Goal: Navigation & Orientation: Understand site structure

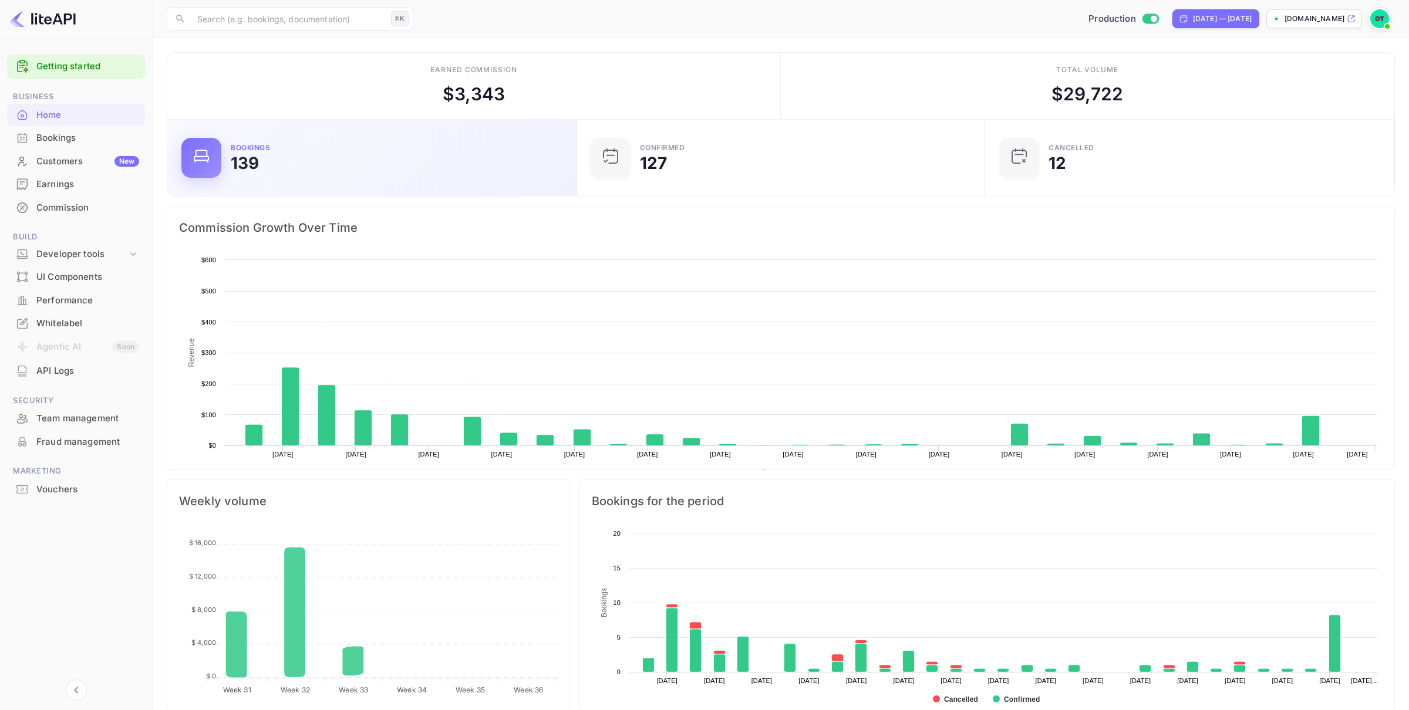
scroll to position [191, 402]
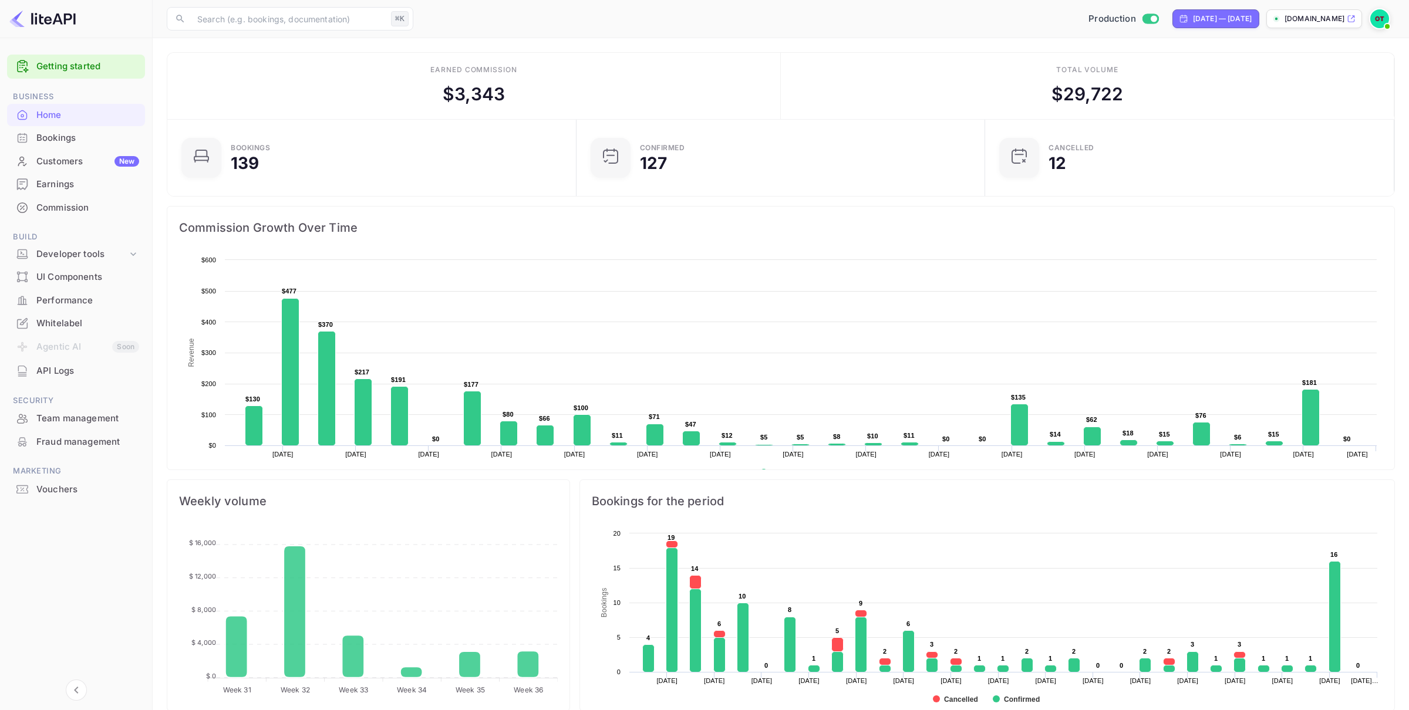
click at [1324, 21] on p "[DOMAIN_NAME]" at bounding box center [1315, 19] width 60 height 11
click at [68, 136] on div "Bookings" at bounding box center [87, 139] width 103 height 14
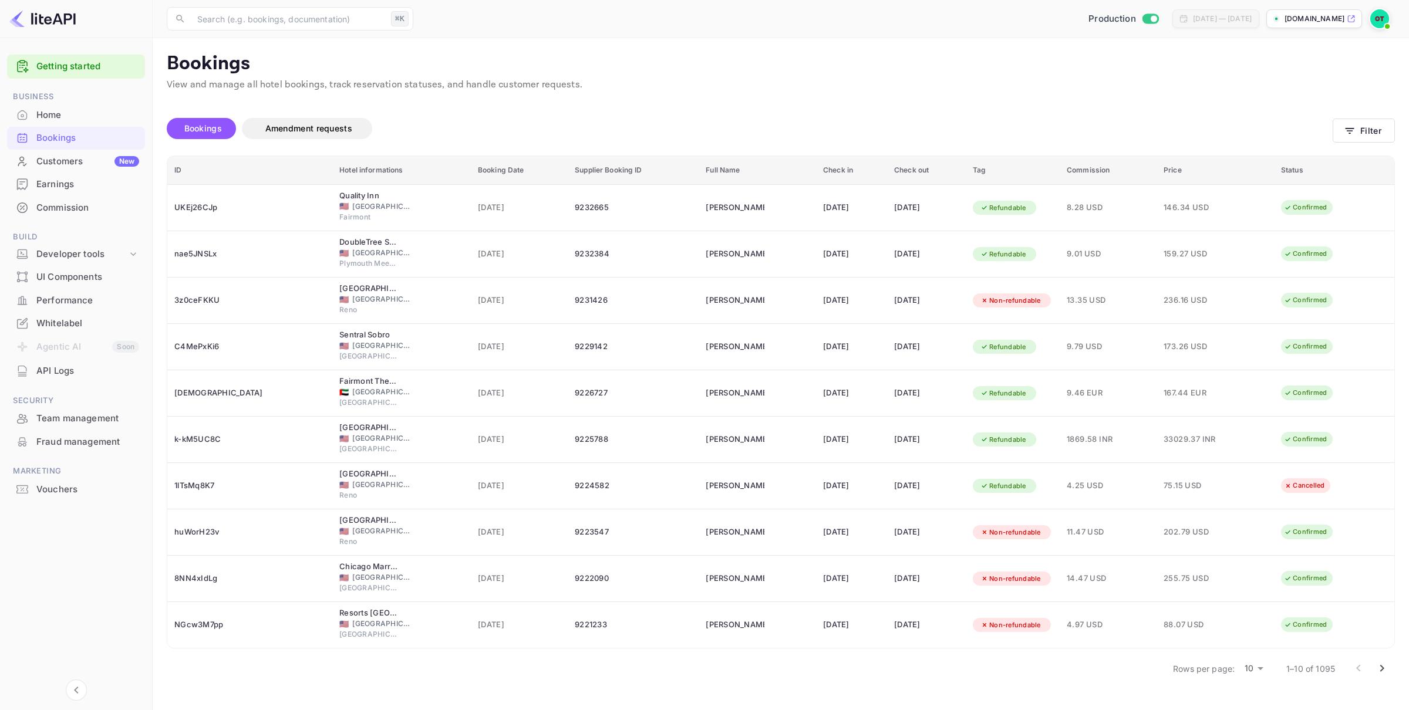
click at [74, 161] on div "Customers New" at bounding box center [87, 162] width 103 height 14
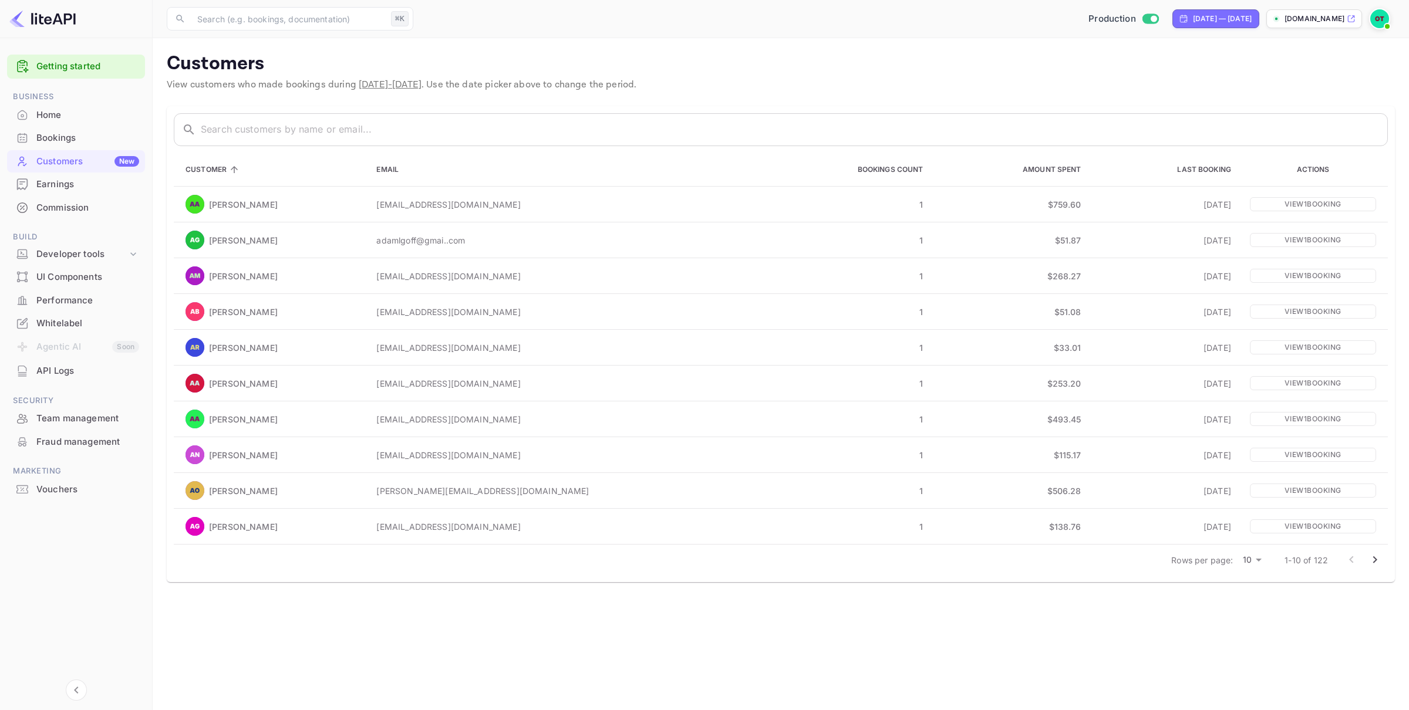
click at [66, 169] on div "Customers New" at bounding box center [76, 161] width 138 height 23
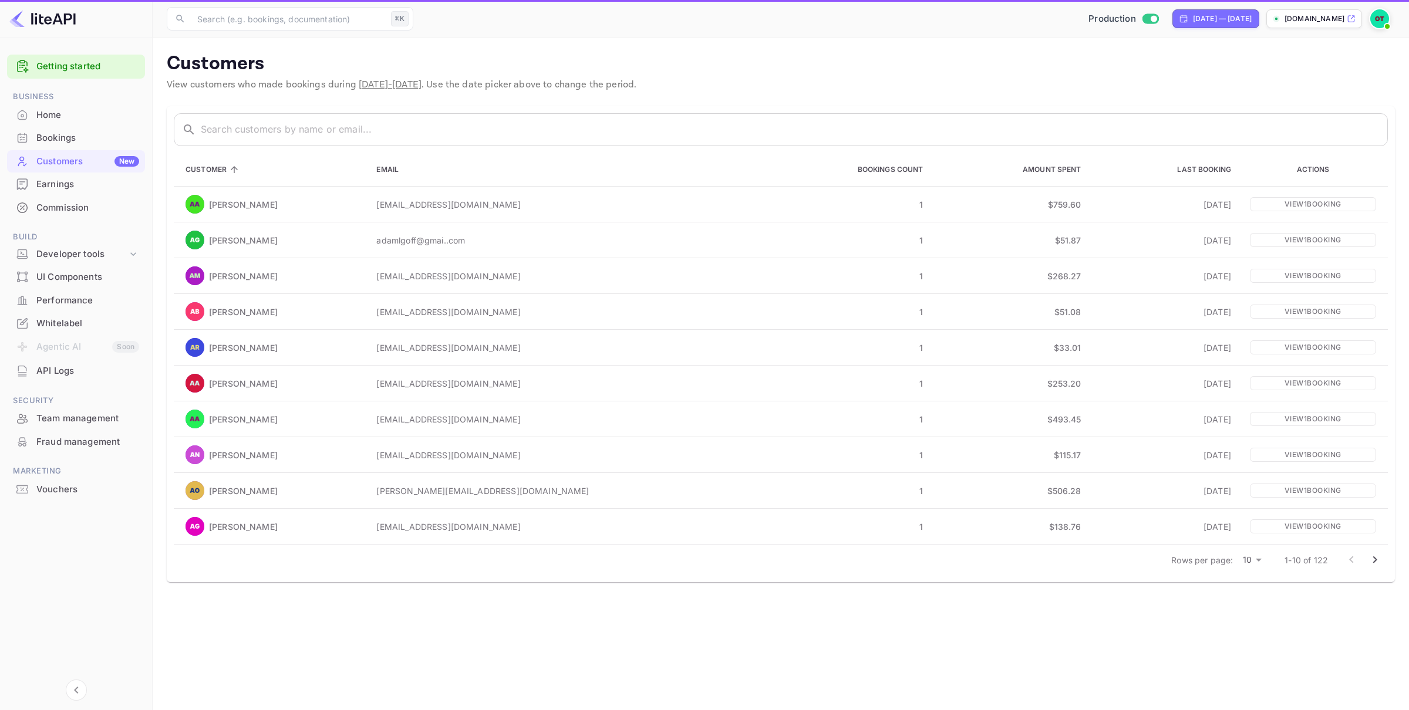
click at [62, 181] on div "Earnings" at bounding box center [87, 185] width 103 height 14
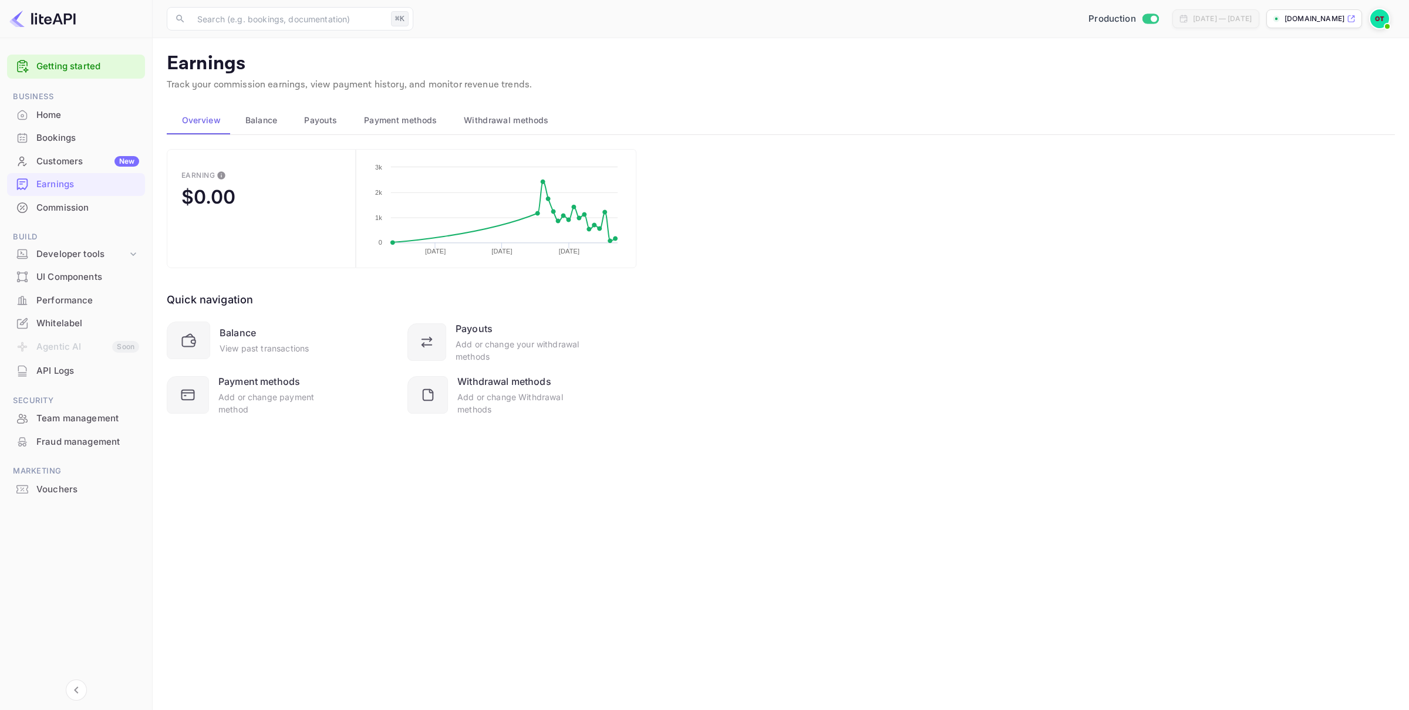
click at [80, 210] on div "Commission" at bounding box center [87, 208] width 103 height 14
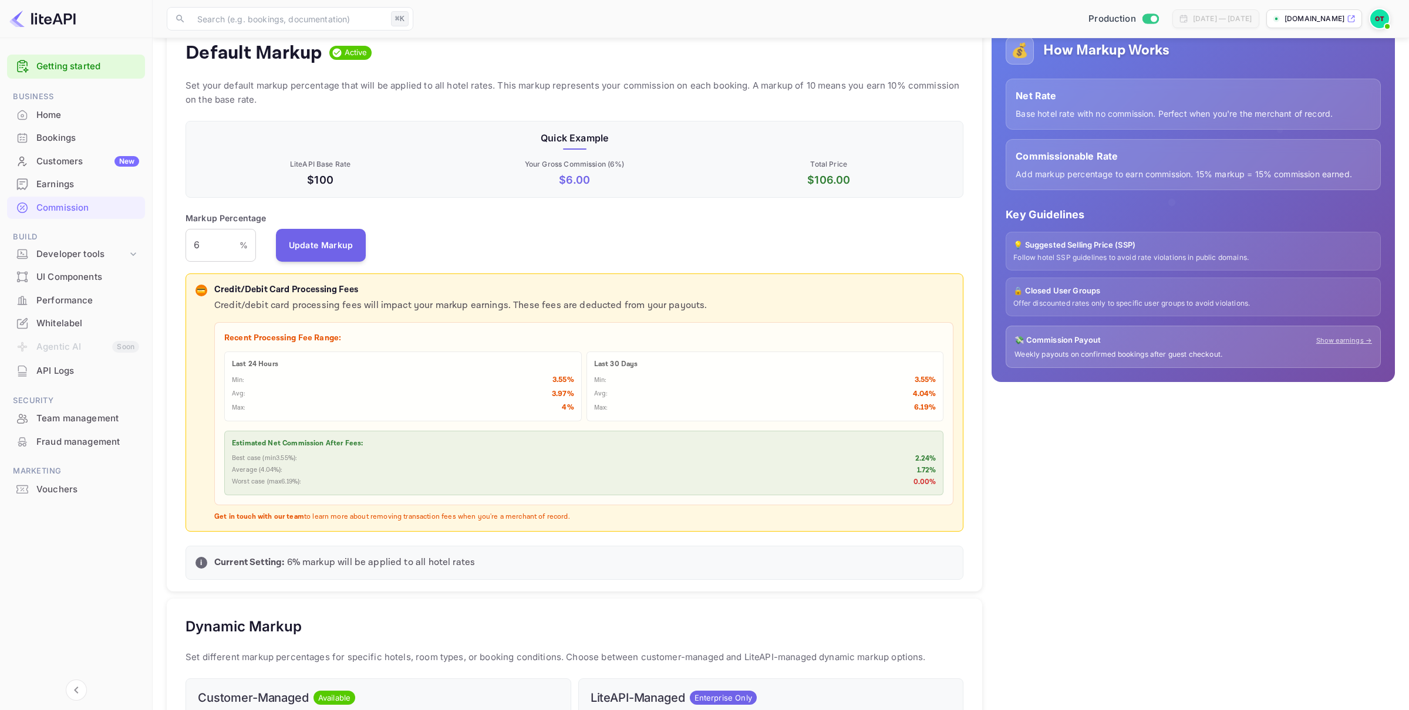
scroll to position [245, 0]
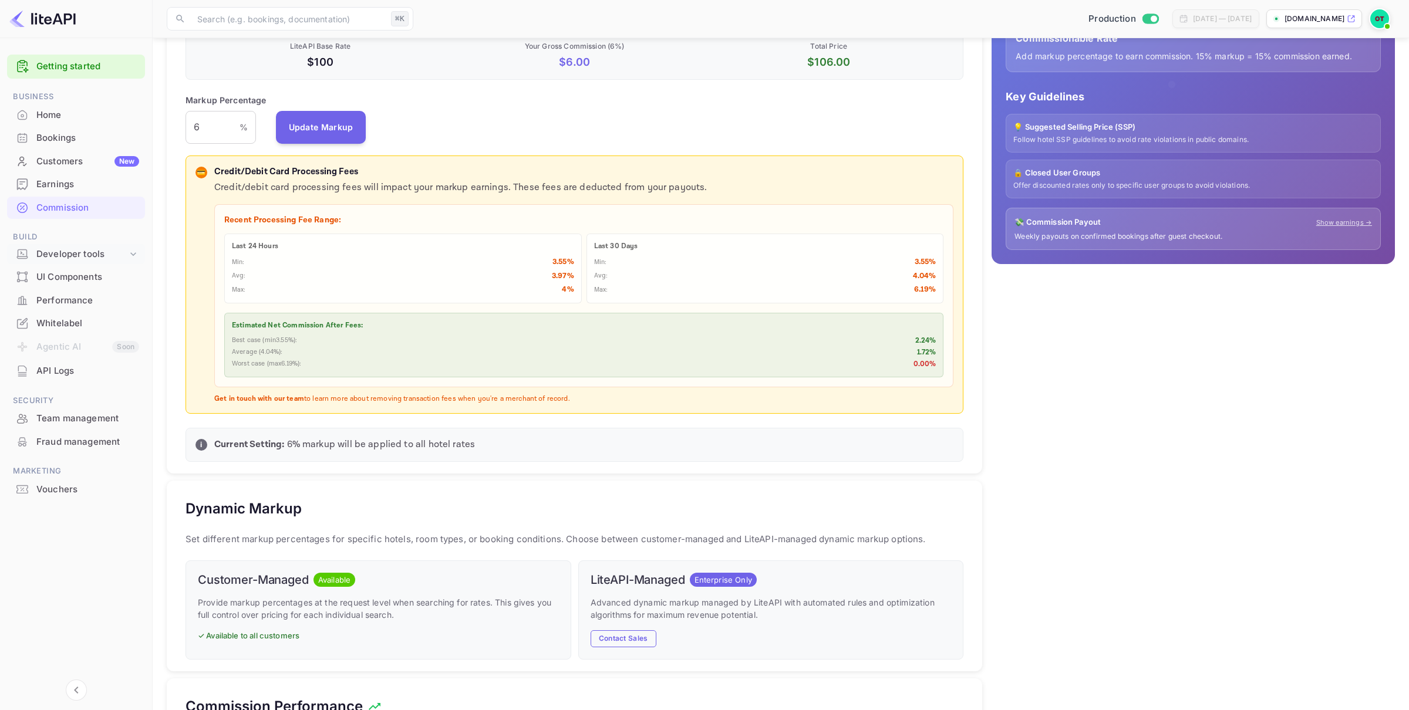
click at [96, 255] on div "Developer tools" at bounding box center [81, 255] width 91 height 14
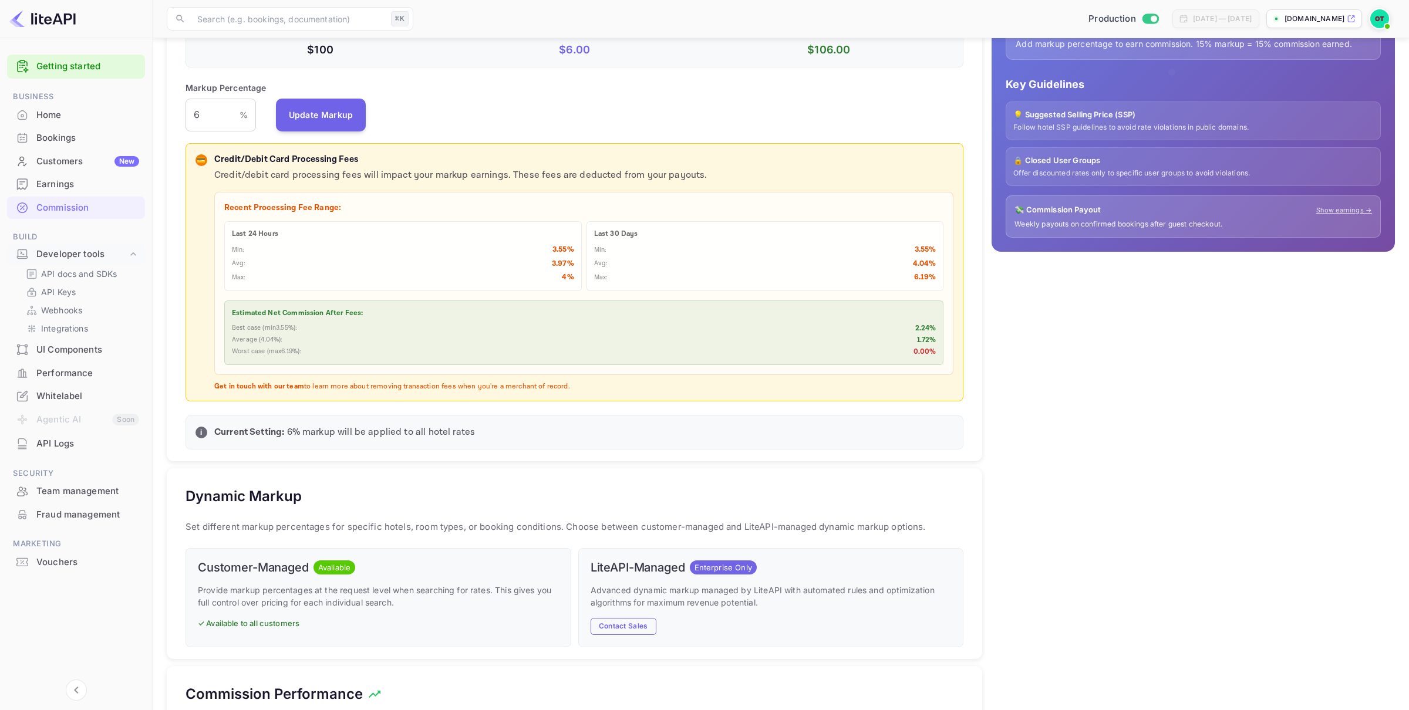
click at [84, 351] on div "UI Components" at bounding box center [87, 350] width 103 height 14
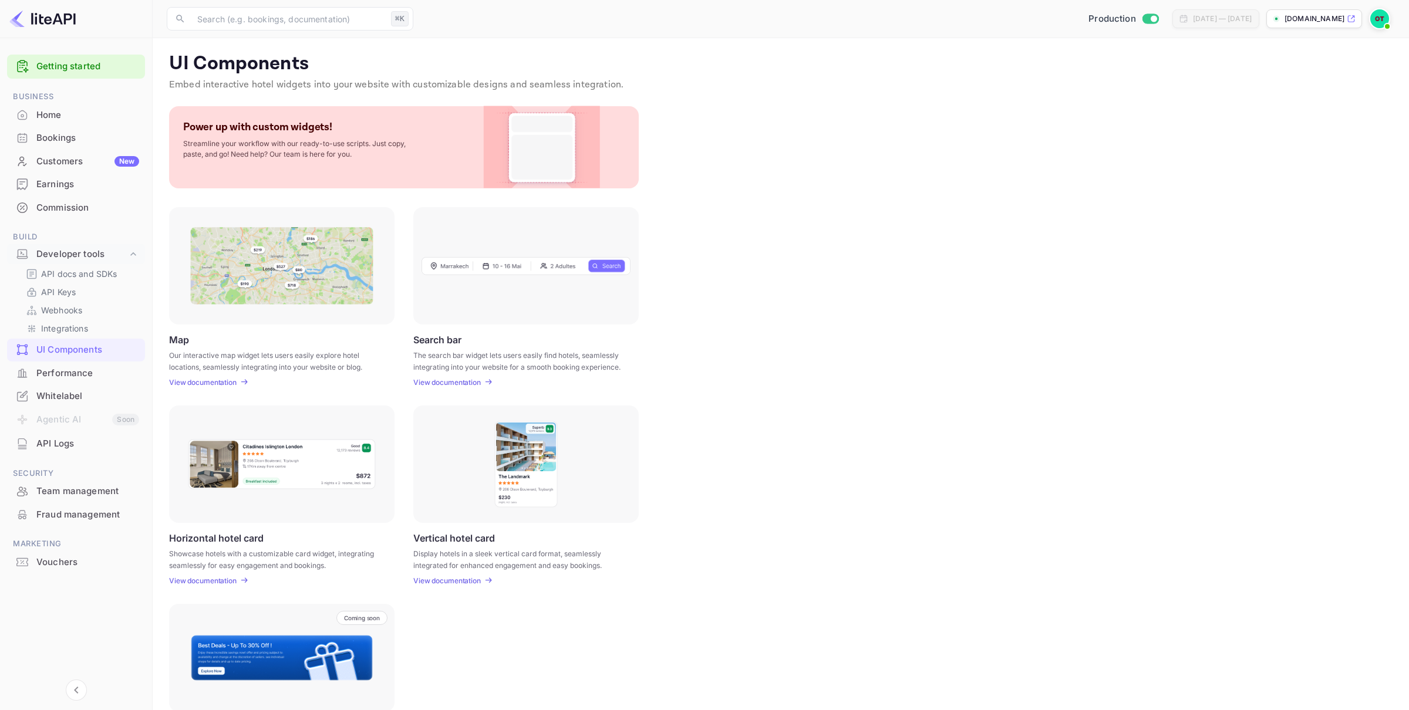
click at [72, 375] on div "Performance" at bounding box center [87, 374] width 103 height 14
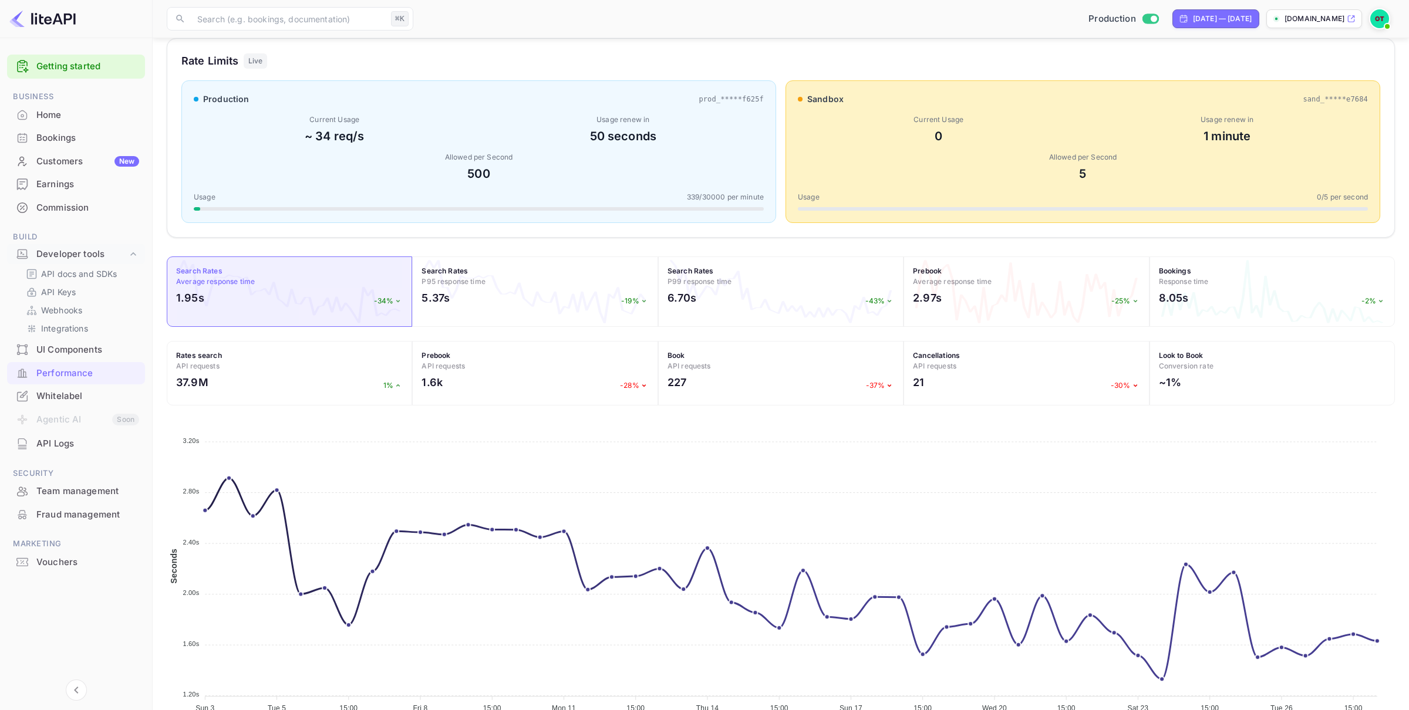
scroll to position [150, 0]
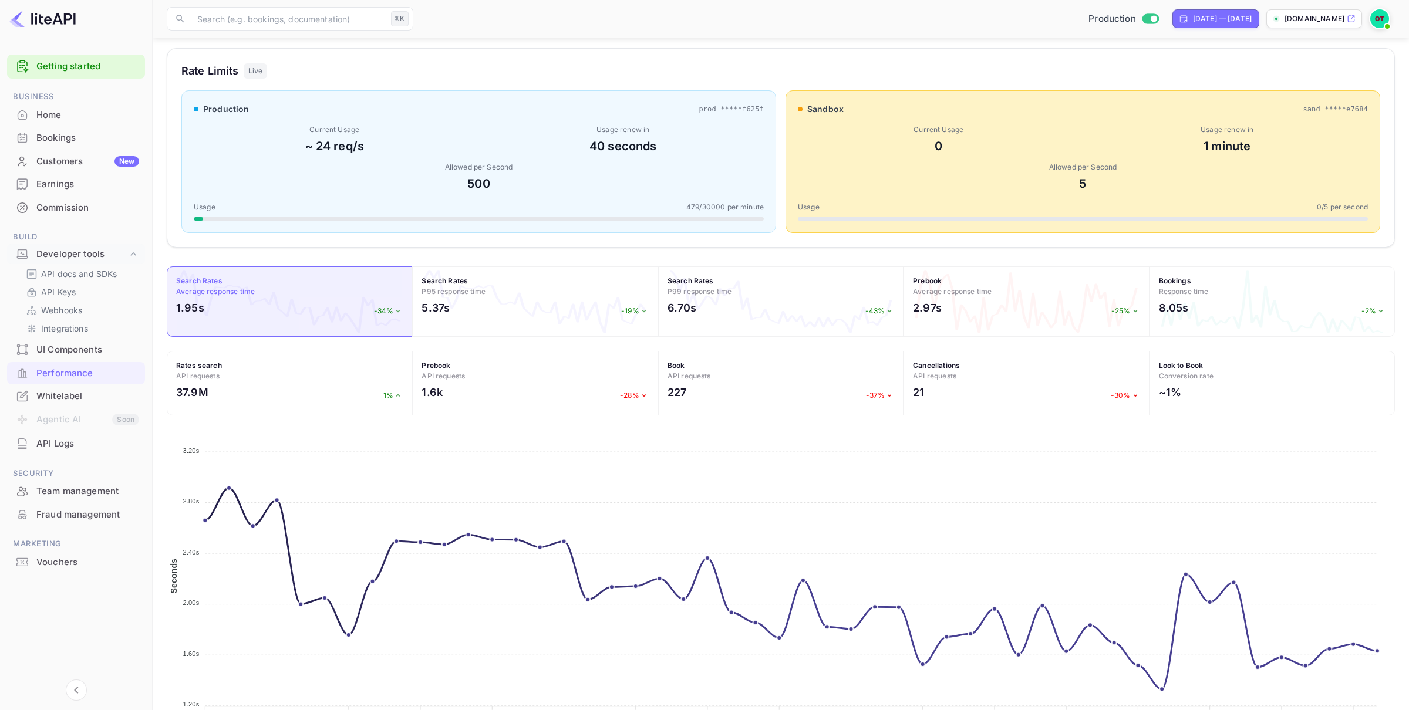
click at [66, 494] on div "Team management" at bounding box center [87, 492] width 103 height 14
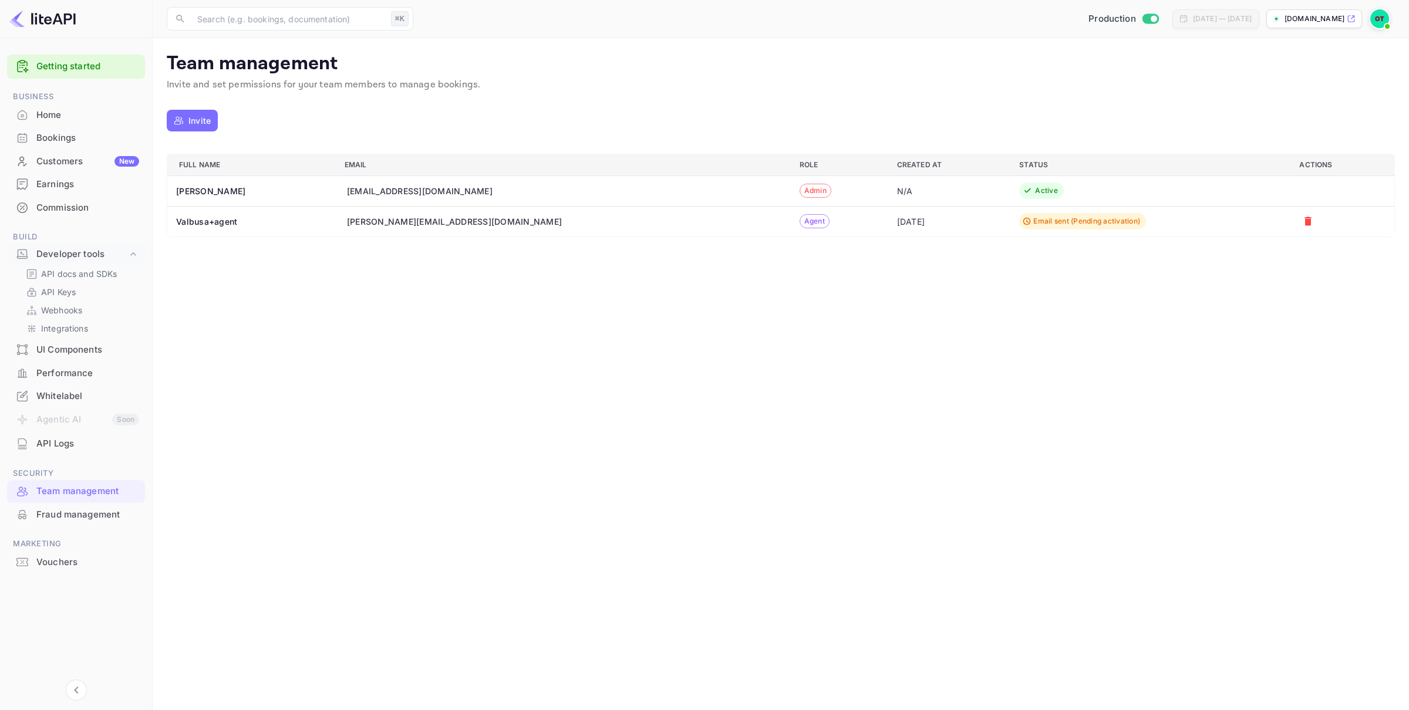
click at [88, 513] on div "Fraud management" at bounding box center [87, 515] width 103 height 14
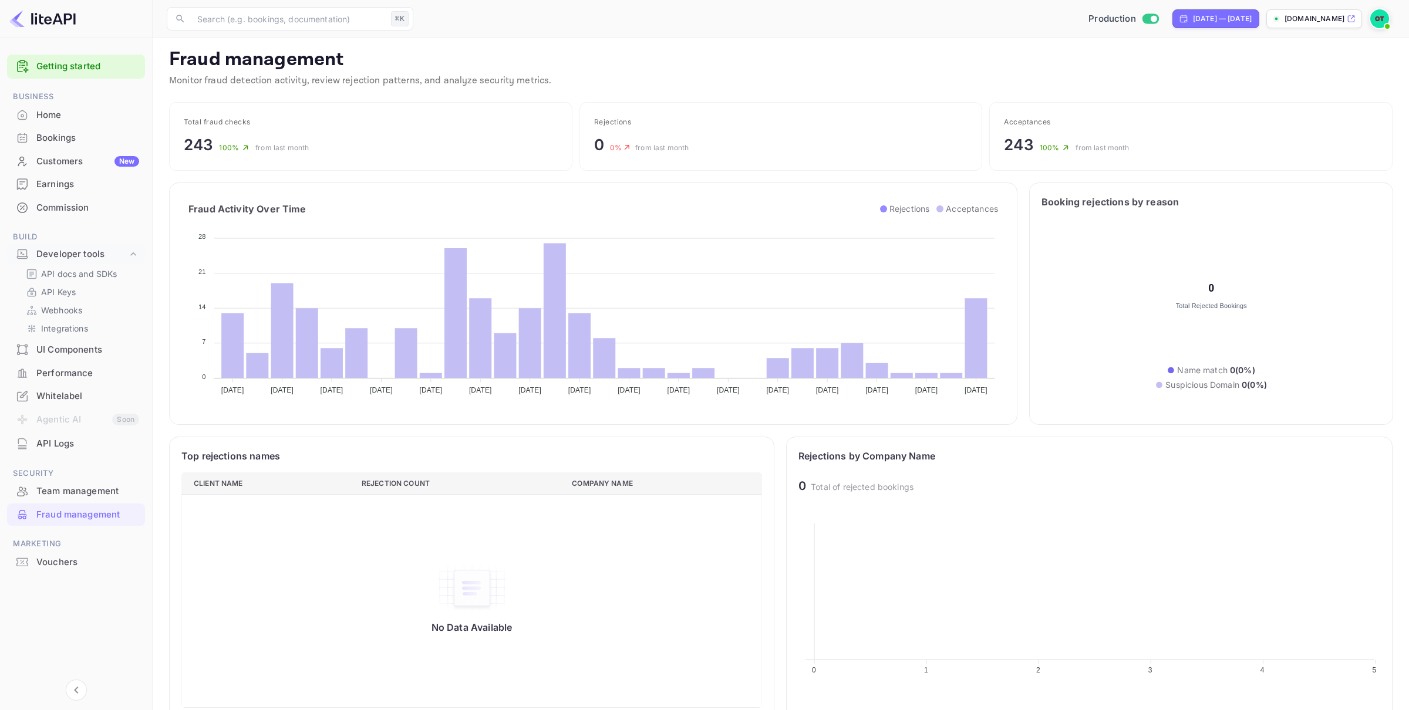
scroll to position [1, 0]
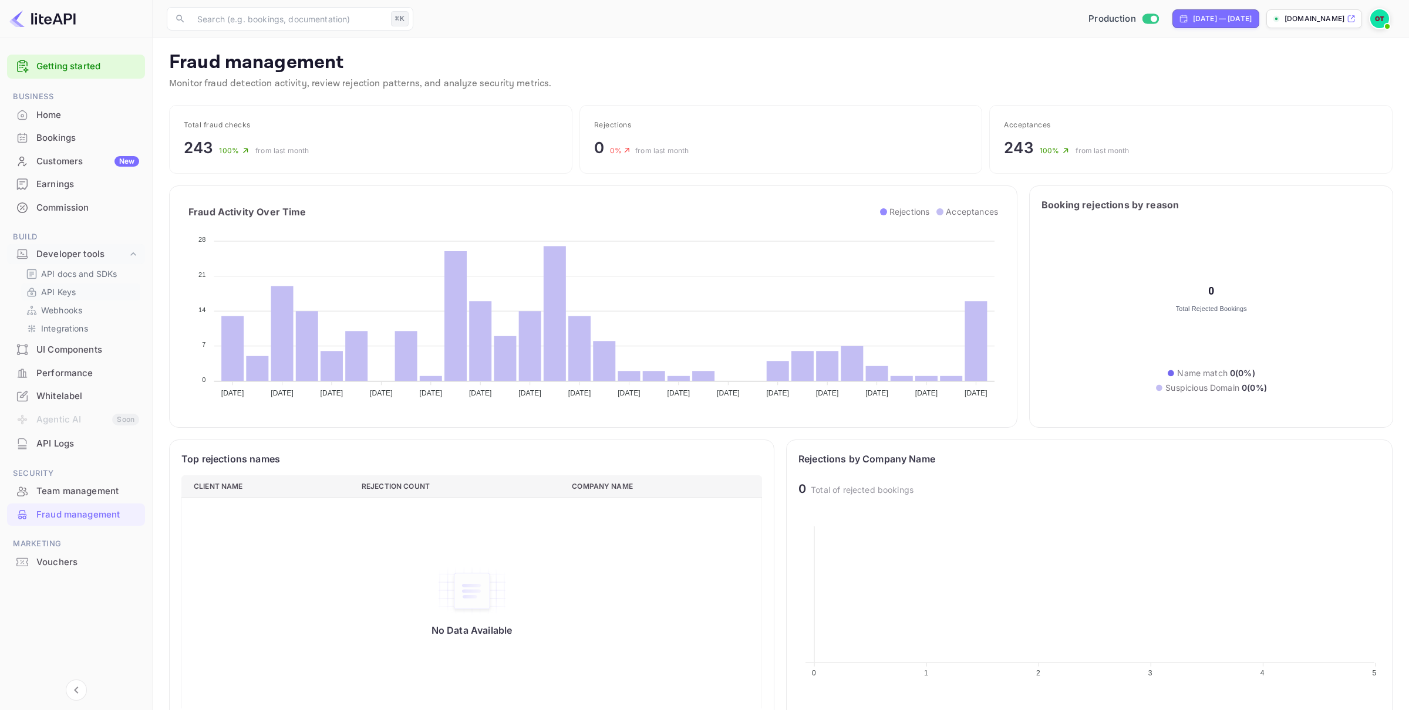
click at [50, 292] on p "API Keys" at bounding box center [58, 292] width 35 height 12
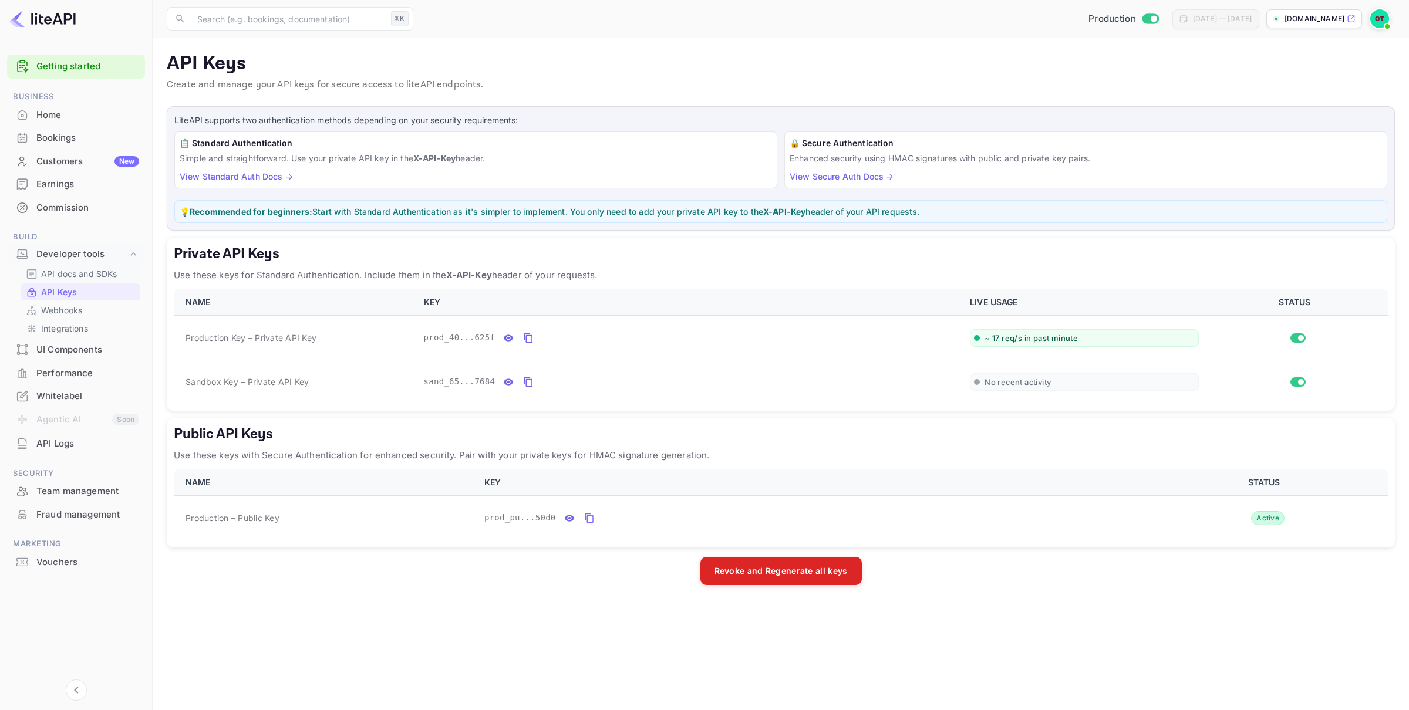
click at [80, 268] on p "API docs and SDKs" at bounding box center [79, 274] width 76 height 12
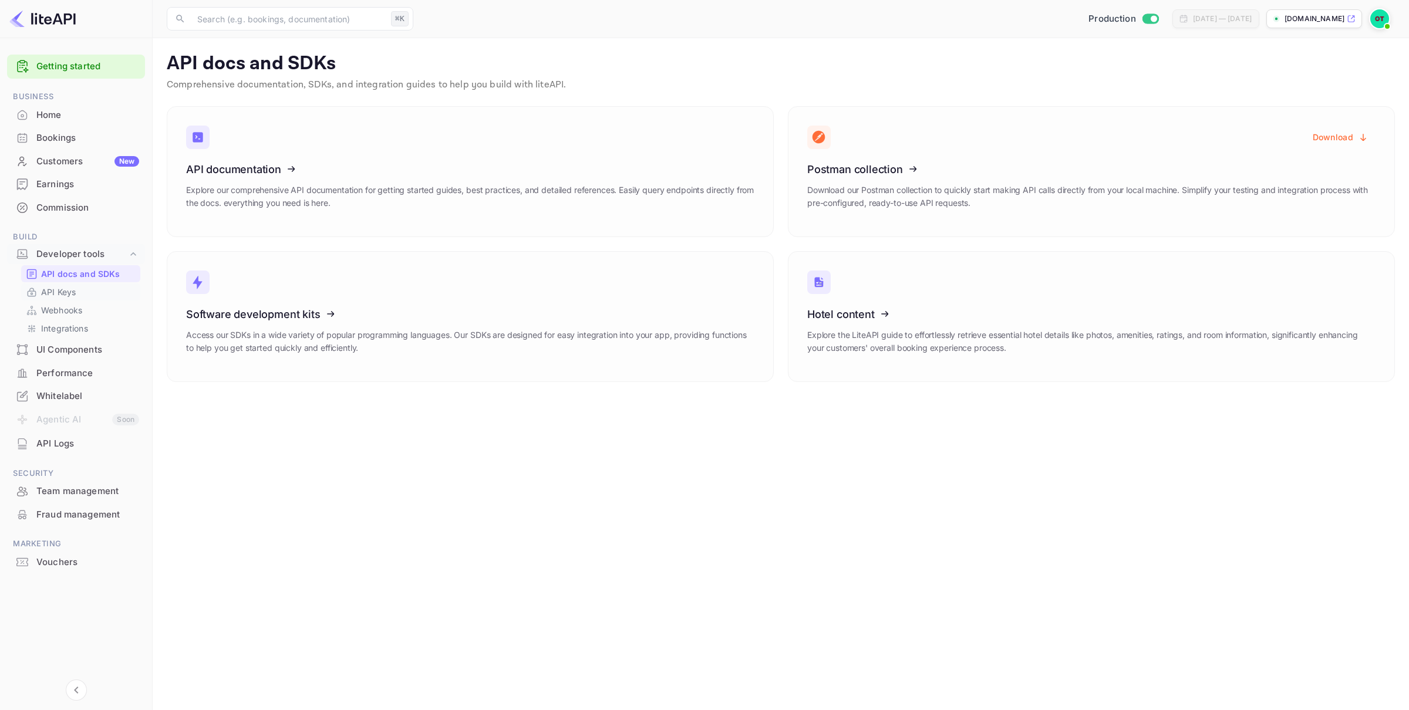
click at [80, 291] on link "API Keys" at bounding box center [81, 292] width 110 height 12
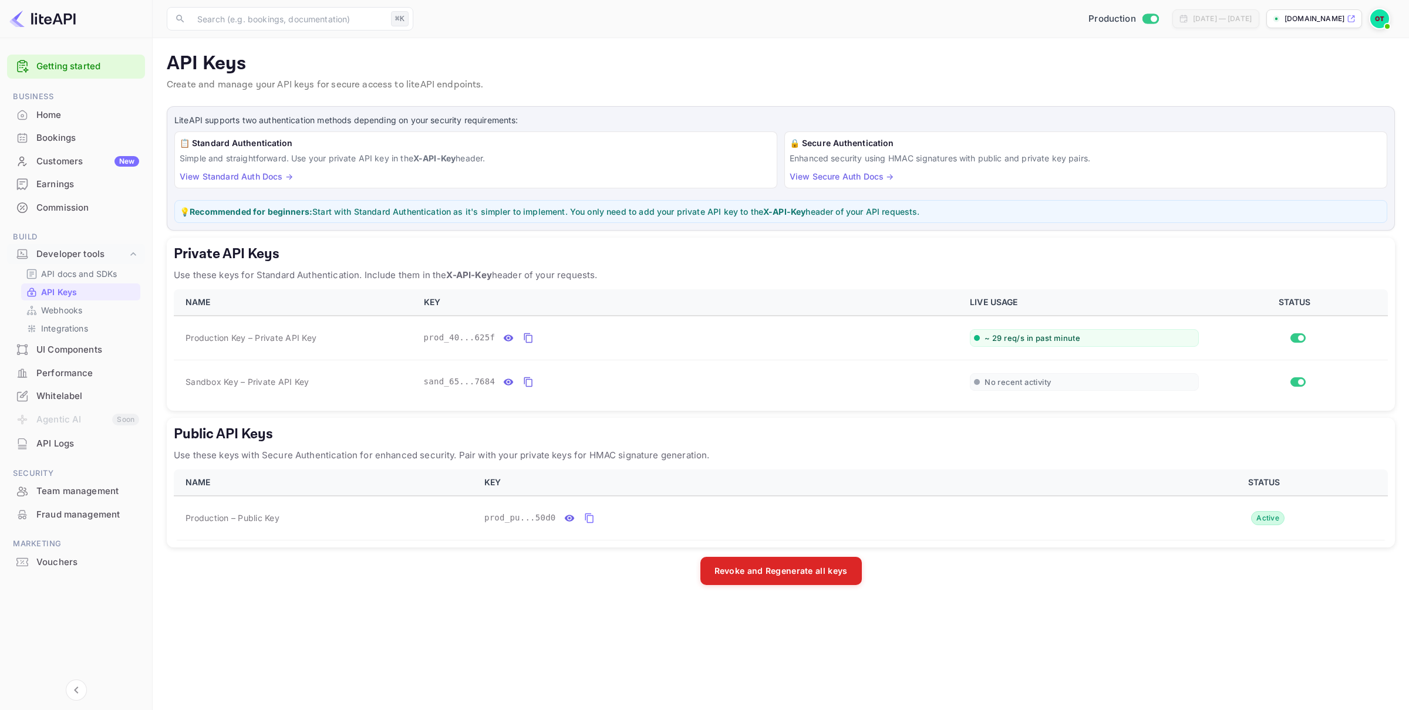
click at [90, 483] on div "Team management" at bounding box center [76, 491] width 138 height 23
